Goal: Check status: Check status

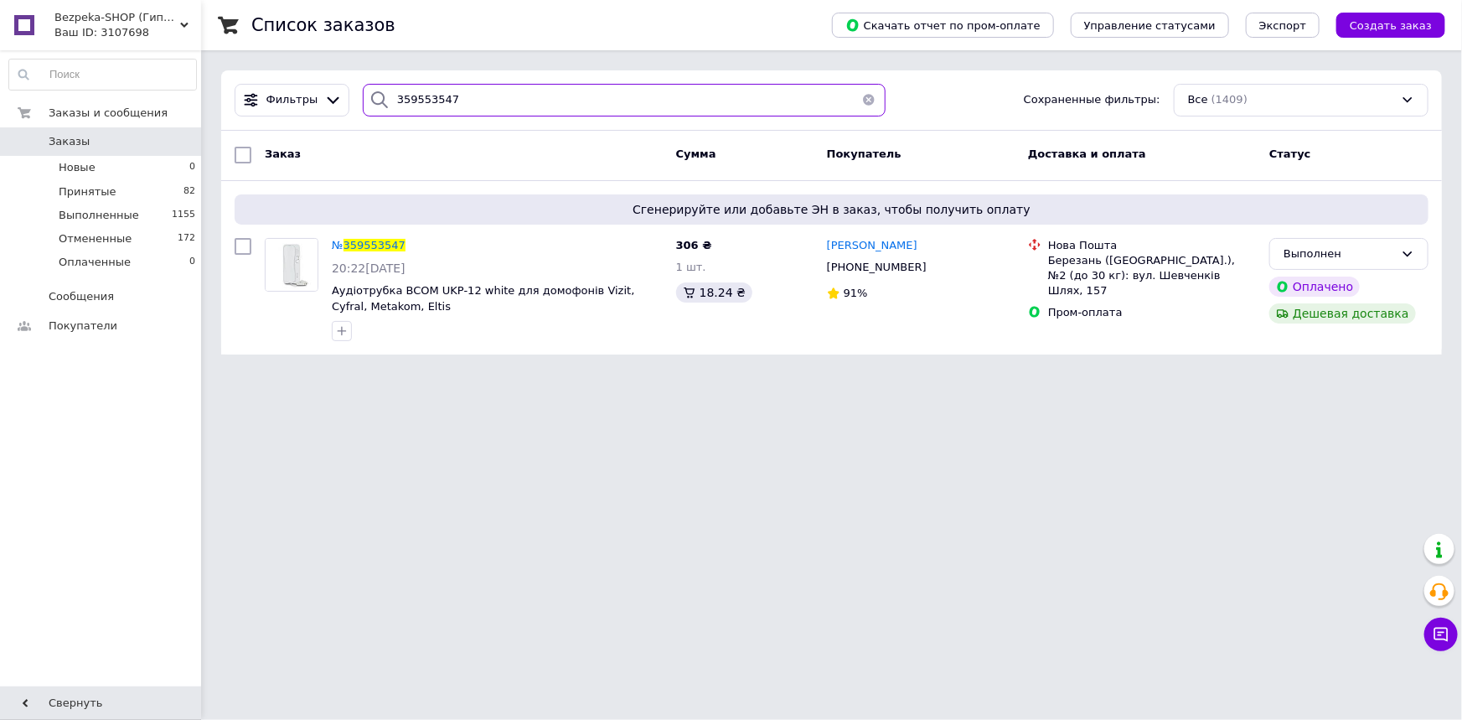
click at [457, 99] on input "359553547" at bounding box center [624, 100] width 523 height 33
drag, startPoint x: 466, startPoint y: 103, endPoint x: 333, endPoint y: 85, distance: 133.6
click at [333, 85] on div "Фильтры 359553547 Сохраненные фильтры: Все (1409)" at bounding box center [831, 100] width 1207 height 33
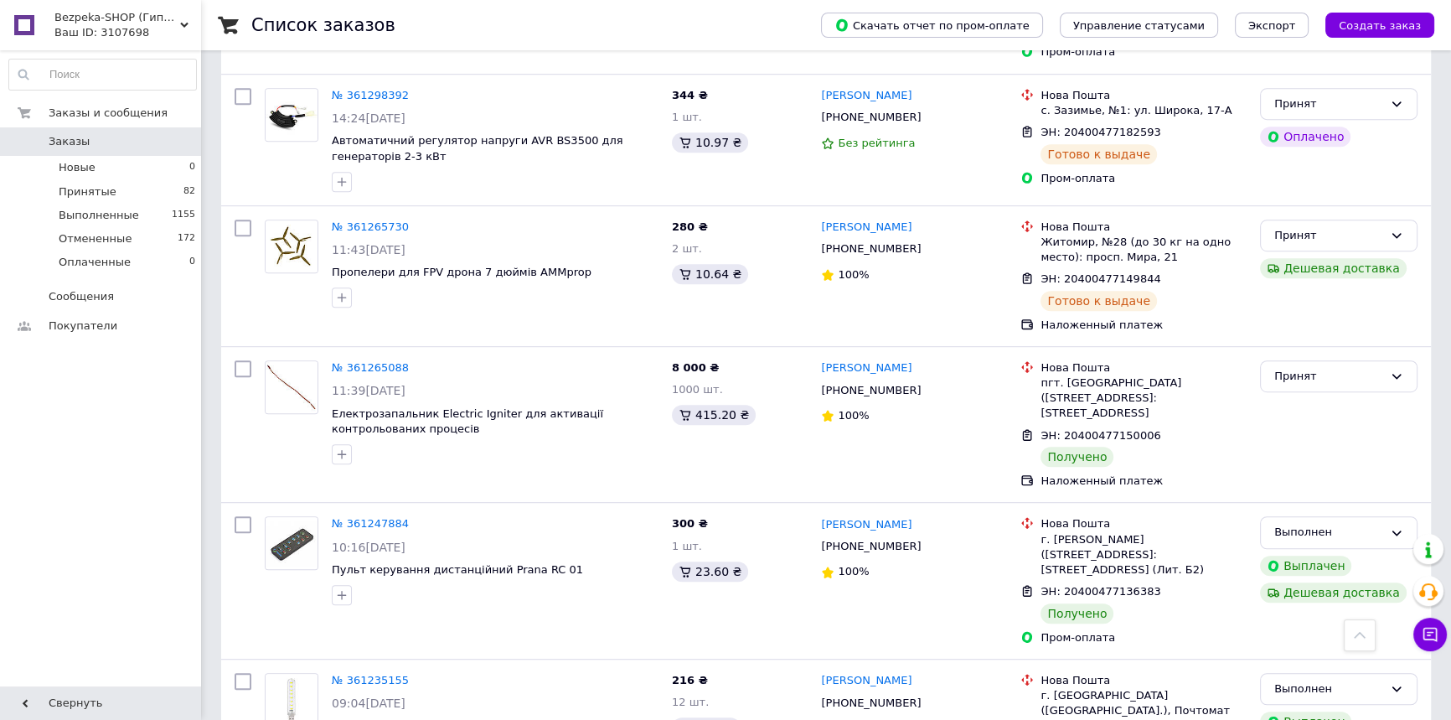
scroll to position [989, 0]
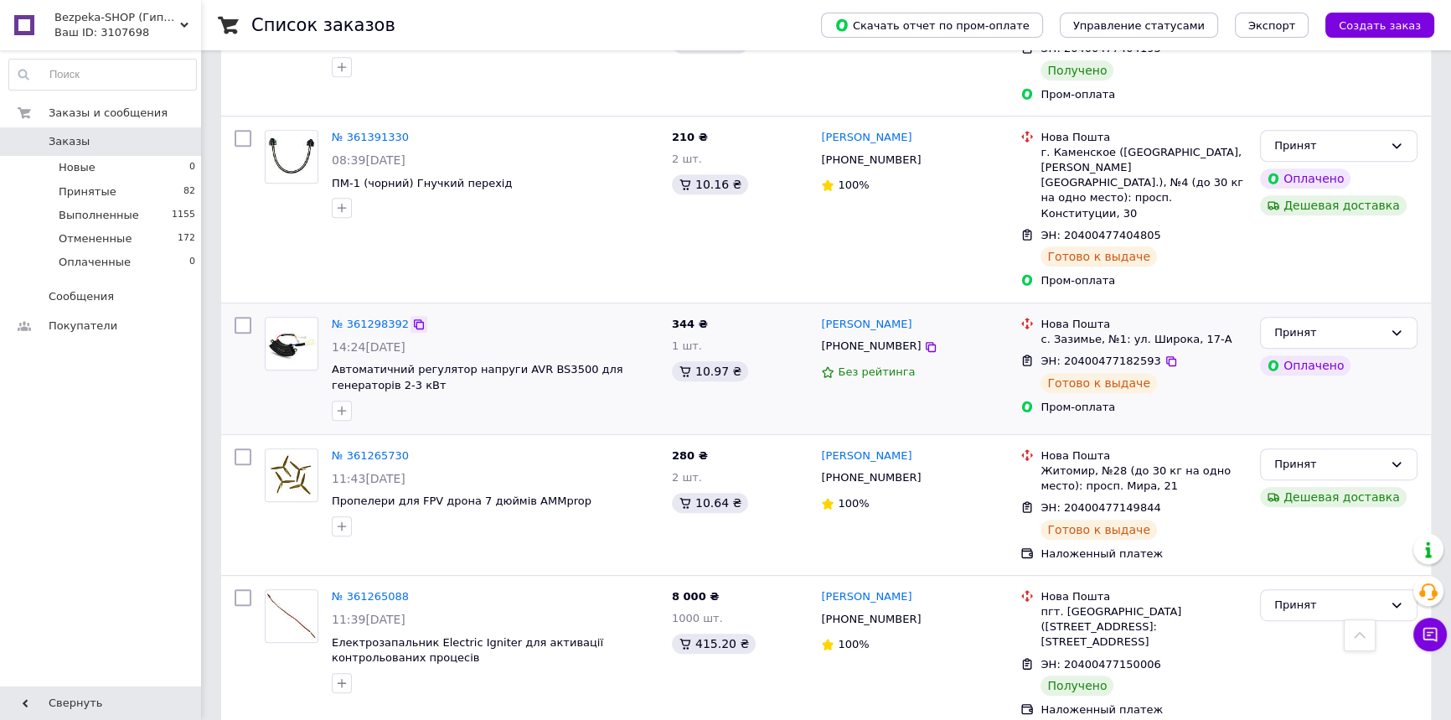
click at [410, 316] on div at bounding box center [418, 324] width 17 height 17
click at [412, 317] on icon at bounding box center [418, 323] width 13 height 13
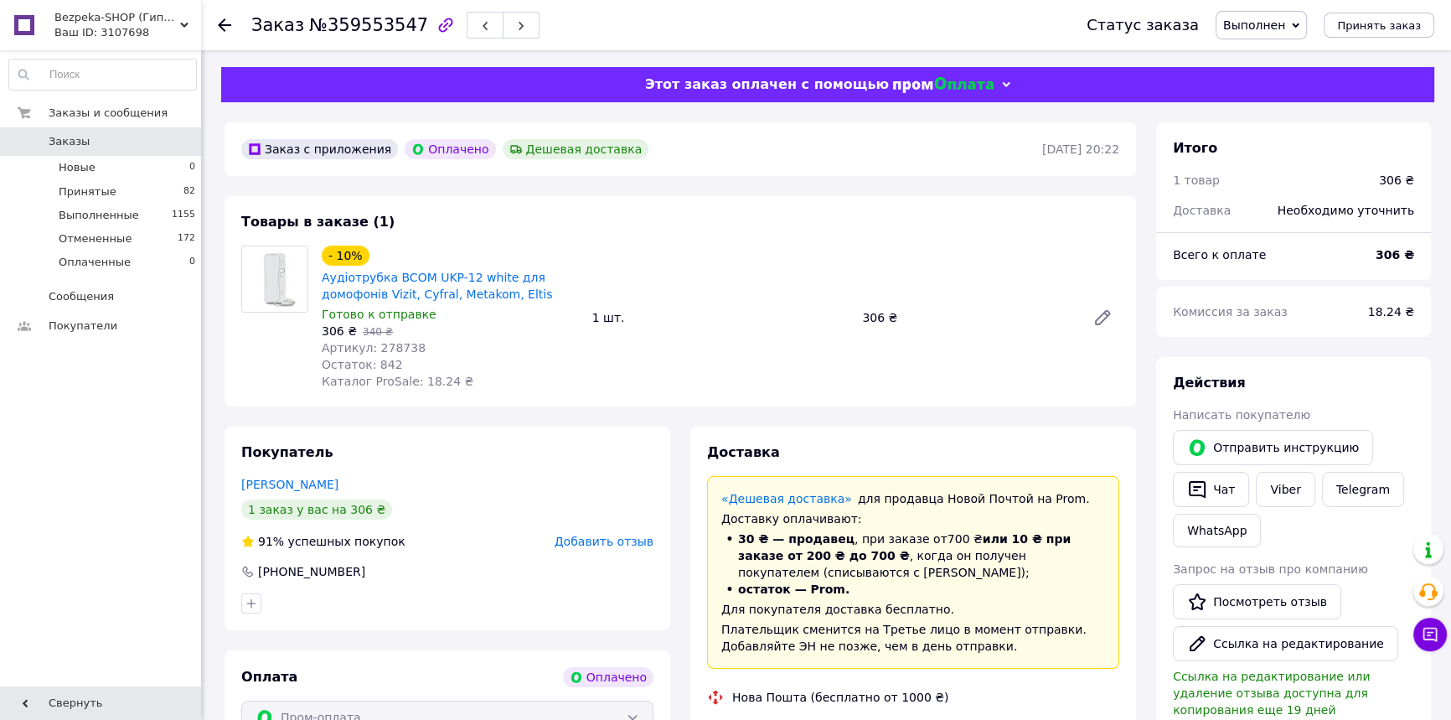
scroll to position [152, 0]
